Goal: Check status: Check status

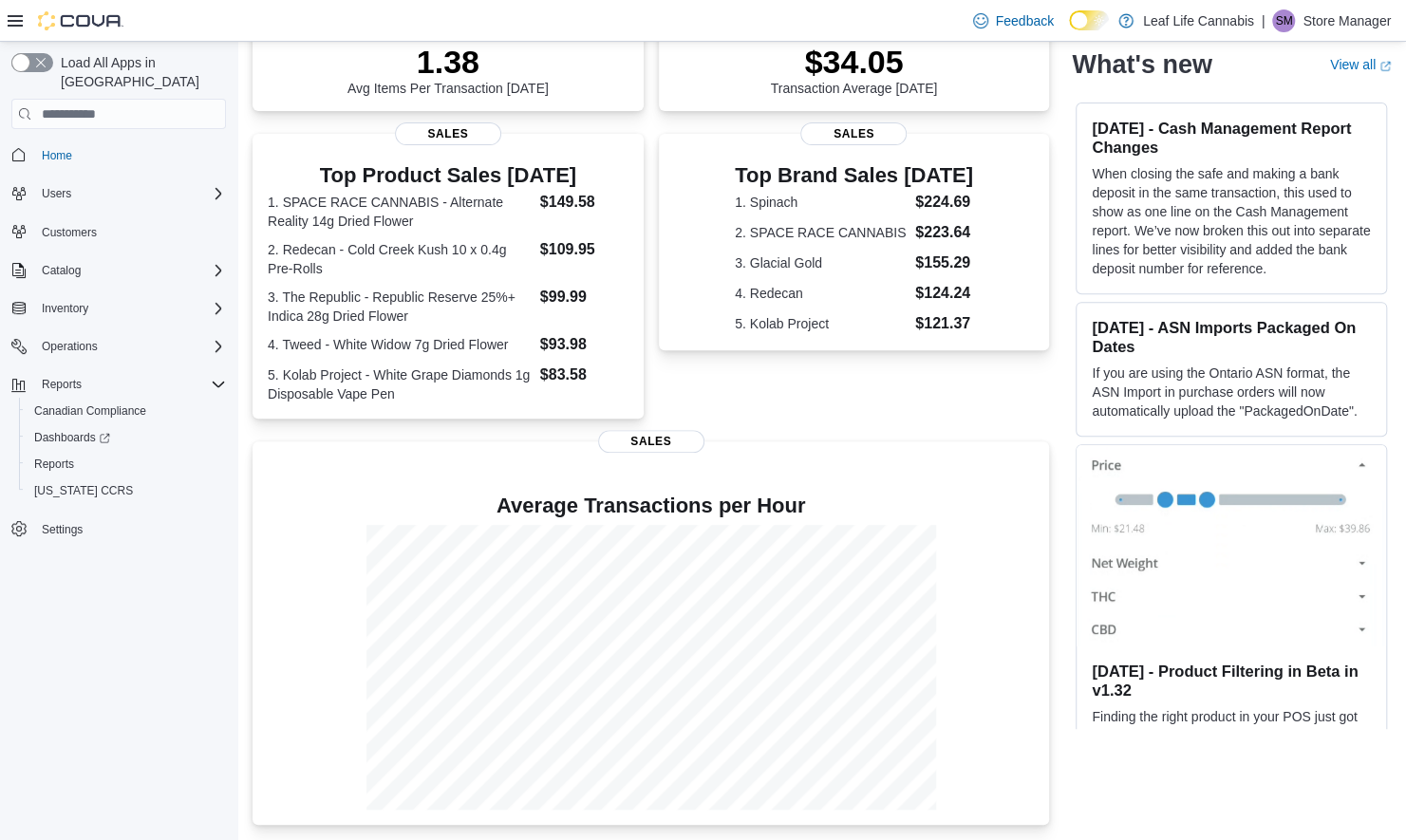
scroll to position [305, 0]
click at [54, 457] on span "Reports" at bounding box center [54, 464] width 40 height 16
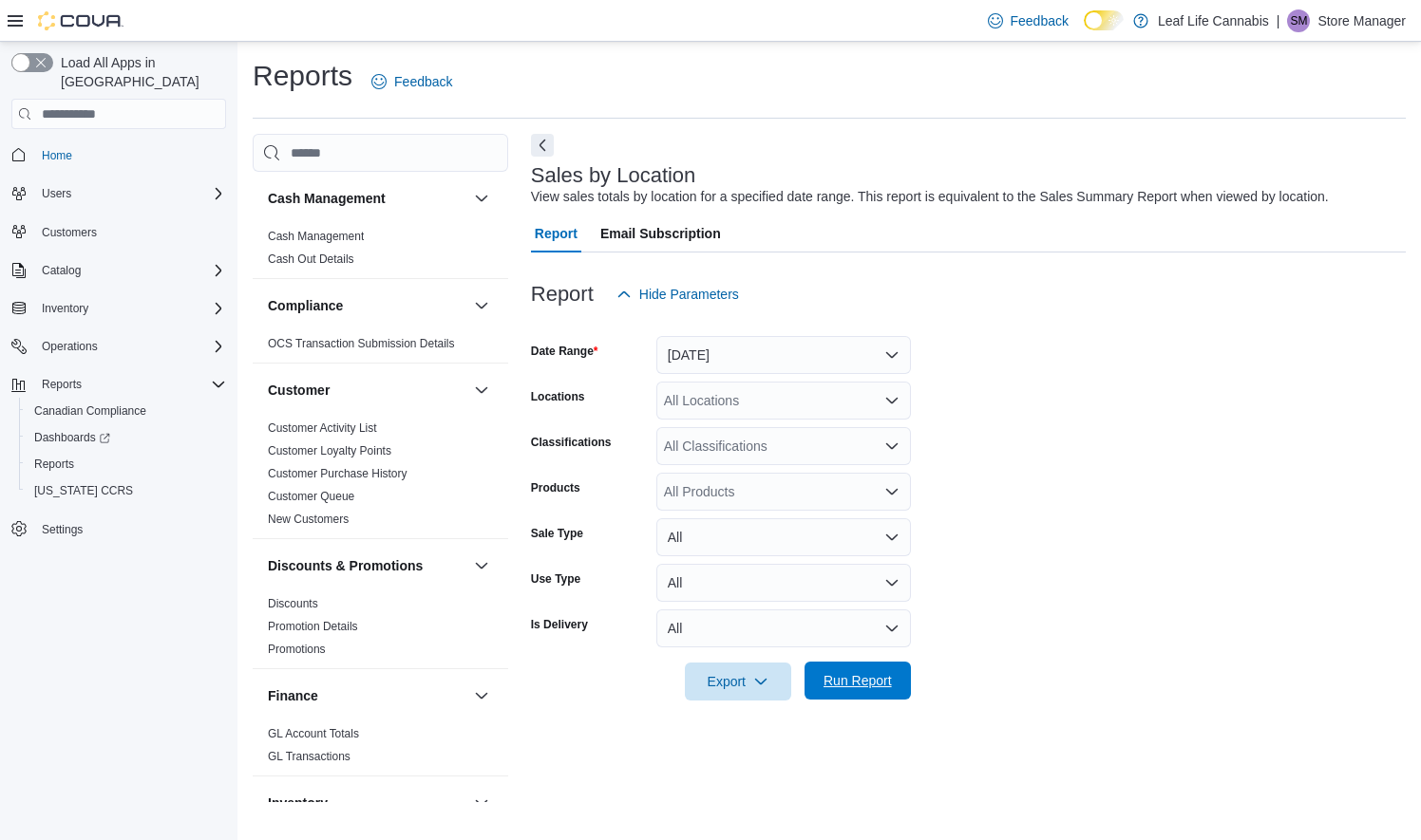
click at [855, 677] on span "Run Report" at bounding box center [858, 680] width 68 height 19
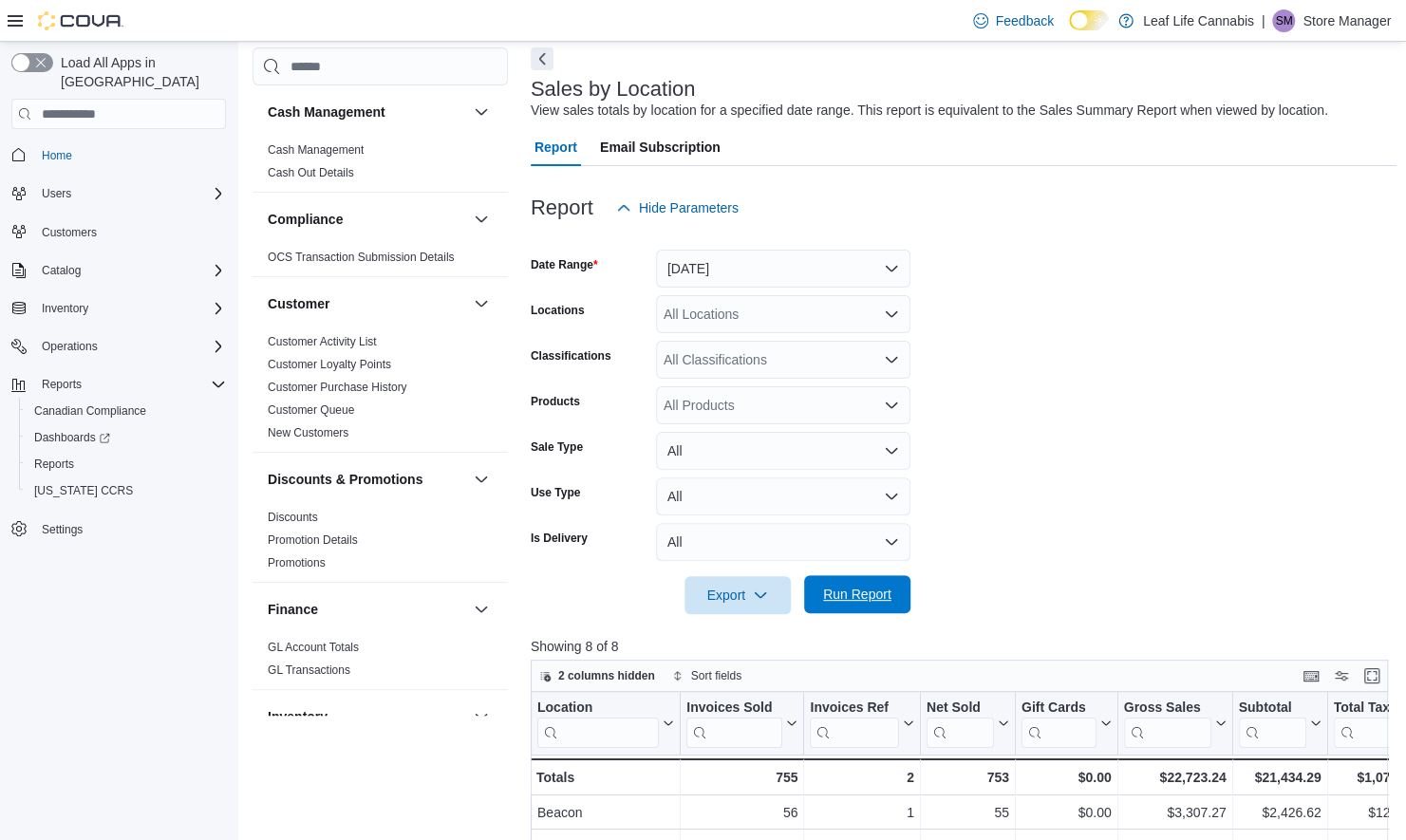
scroll to position [86, 0]
click at [891, 268] on button "[DATE]" at bounding box center [783, 269] width 255 height 38
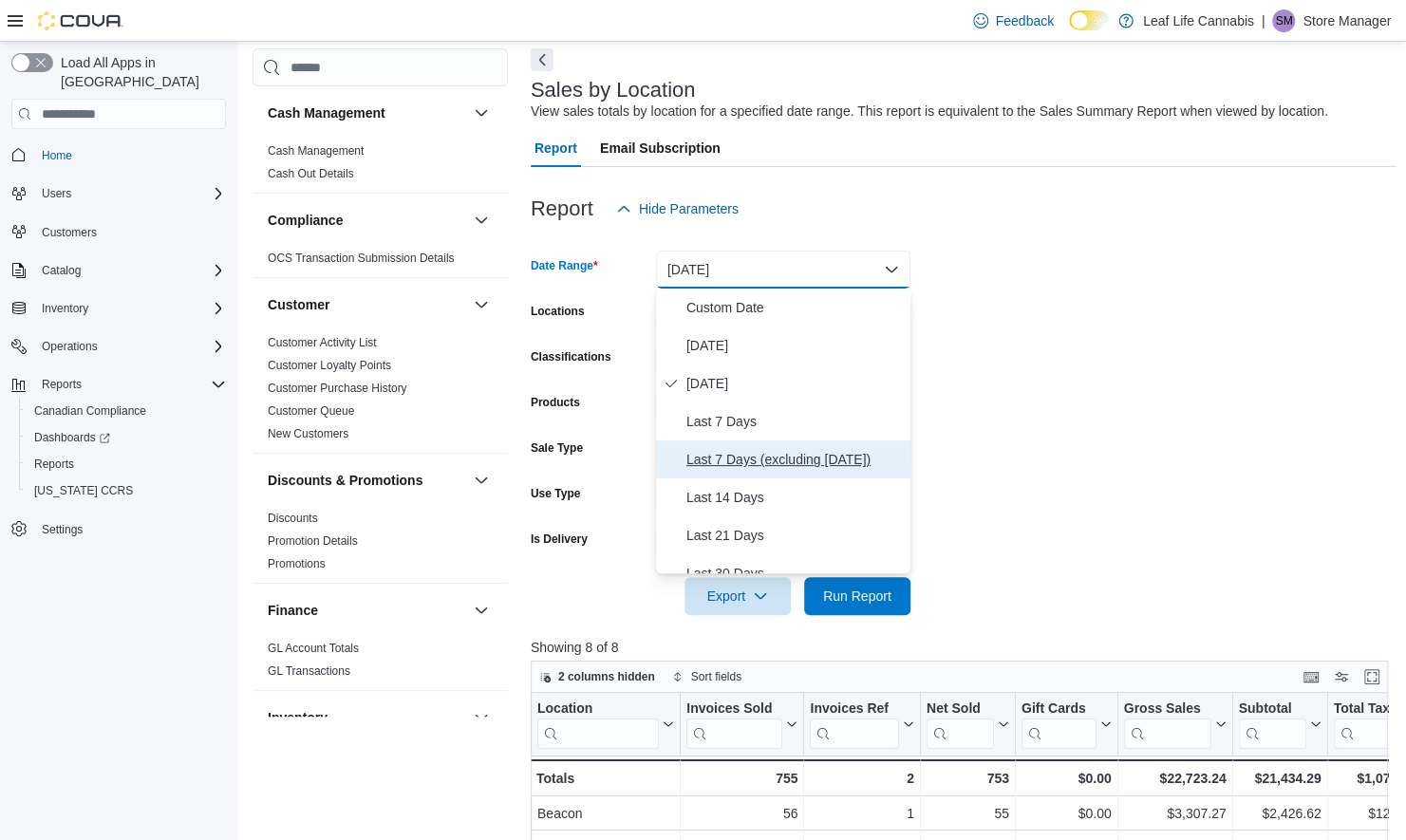
click at [783, 457] on span "Last 7 Days (excluding [DATE])" at bounding box center [795, 459] width 217 height 22
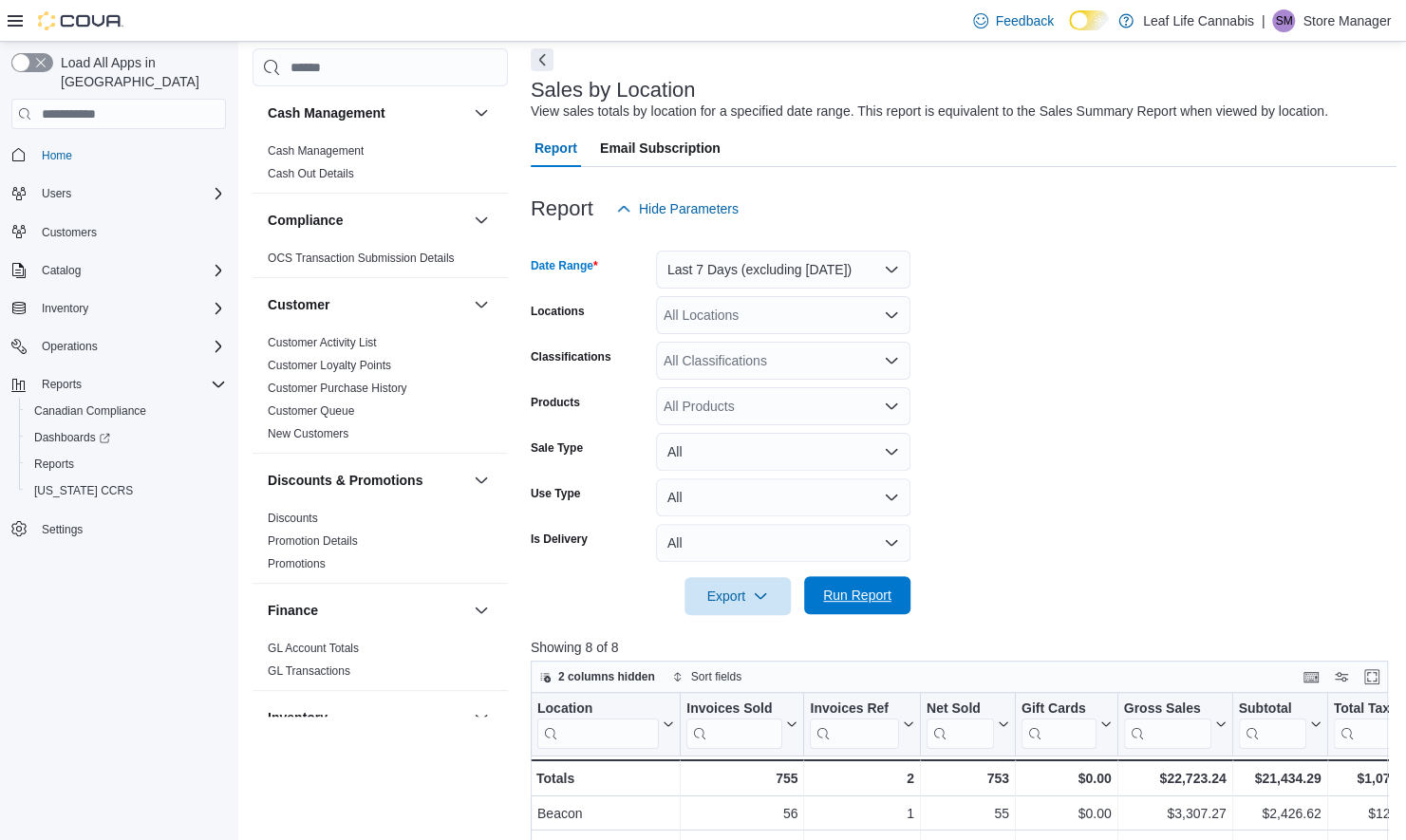
click at [864, 596] on span "Run Report" at bounding box center [858, 595] width 68 height 19
